Goal: Task Accomplishment & Management: Manage account settings

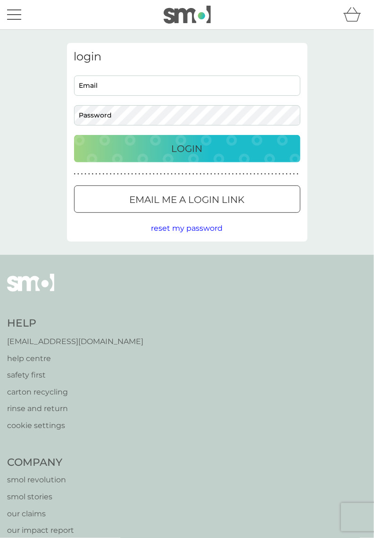
click at [206, 88] on input "Email" at bounding box center [187, 86] width 227 height 20
type input "[EMAIL_ADDRESS][DOMAIN_NAME]"
click at [74, 135] on button "Login" at bounding box center [187, 148] width 227 height 27
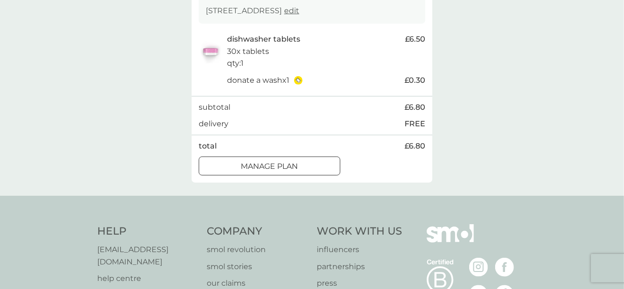
scroll to position [176, 0]
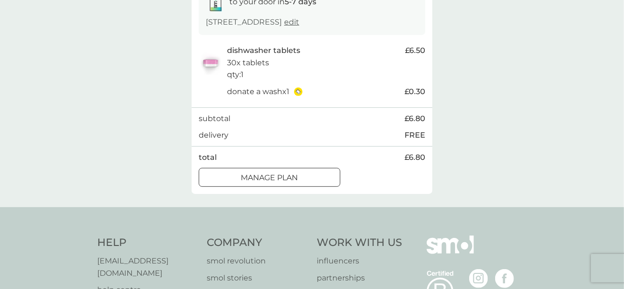
click at [253, 182] on p "Manage plan" at bounding box center [269, 177] width 57 height 12
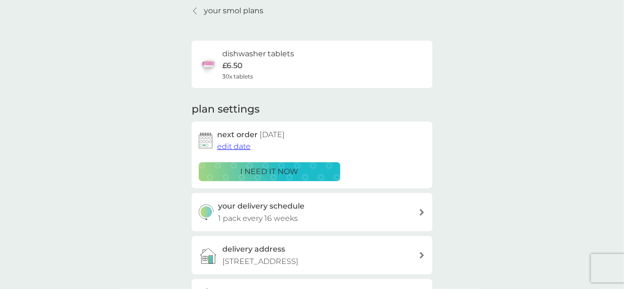
scroll to position [57, 0]
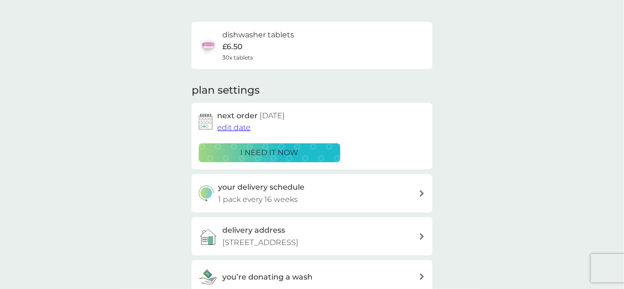
click at [259, 194] on p "1 pack every 16 weeks" at bounding box center [259, 199] width 80 height 12
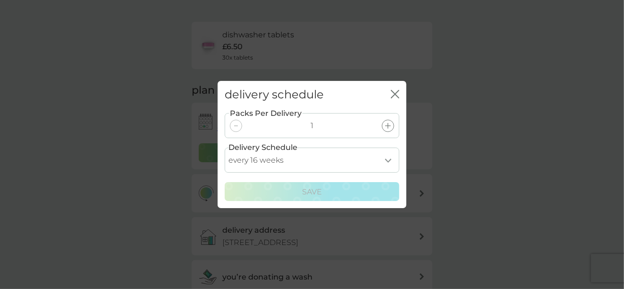
click at [366, 172] on select "every 1 week every 2 weeks every 3 weeks every 4 weeks every 5 weeks every 6 we…" at bounding box center [312, 159] width 175 height 25
click at [326, 172] on select "every 1 week every 2 weeks every 3 weeks every 4 weeks every 5 weeks every 6 we…" at bounding box center [312, 159] width 175 height 25
select select "119"
click at [225, 170] on select "every 1 week every 2 weeks every 3 weeks every 4 weeks every 5 weeks every 6 we…" at bounding box center [312, 159] width 175 height 25
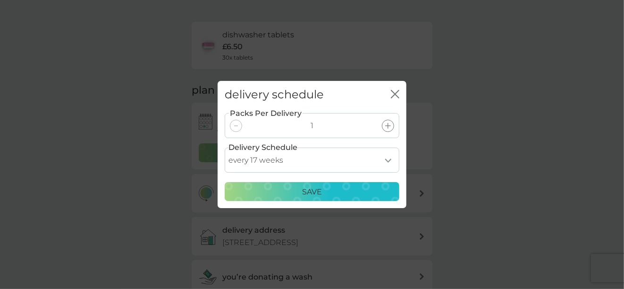
click at [311, 198] on p "Save" at bounding box center [312, 192] width 20 height 12
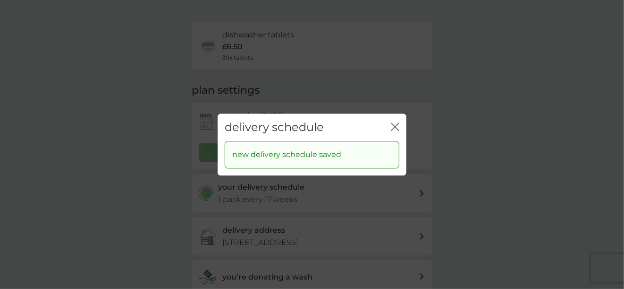
click at [374, 131] on icon "close" at bounding box center [395, 126] width 9 height 9
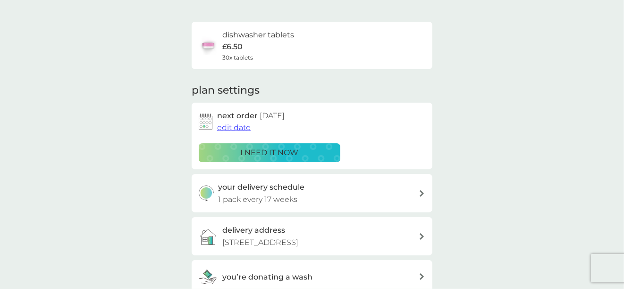
click at [237, 126] on span "edit date" at bounding box center [234, 127] width 34 height 9
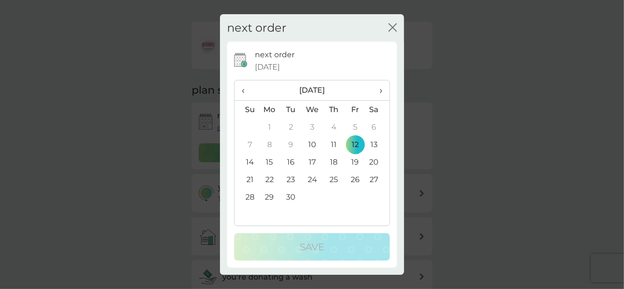
click at [291, 205] on td "30" at bounding box center [291, 196] width 21 height 17
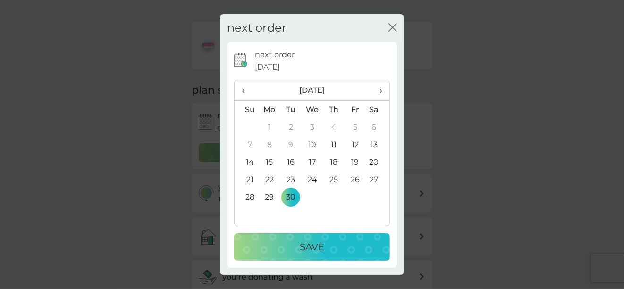
click at [292, 254] on div "Save" at bounding box center [312, 246] width 137 height 15
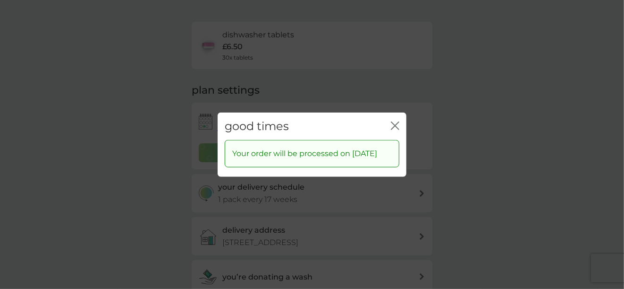
click at [119, 175] on div "good times close Your order will be processed on 30 Sep 2025" at bounding box center [312, 144] width 624 height 289
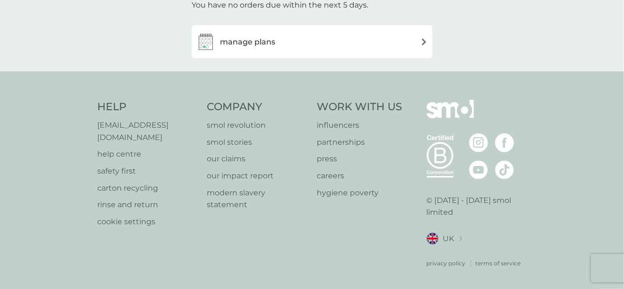
scroll to position [13, 0]
